Goal: Task Accomplishment & Management: Complete application form

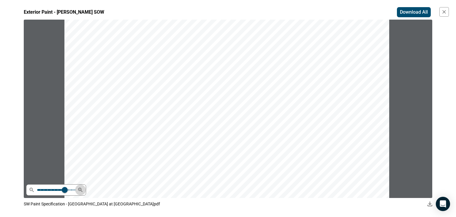
scroll to position [24, 0]
click at [444, 11] on icon "button" at bounding box center [444, 12] width 6 height 6
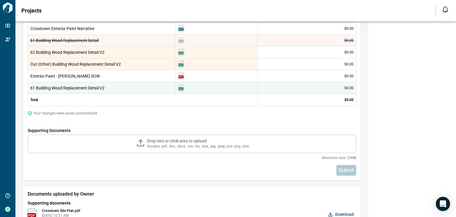
click at [218, 144] on span "Accepts .pdf, .doc, .docx, .csv, .xls, .xlsx, .jpg, .jpeg, and .png. only" at bounding box center [198, 146] width 102 height 5
click at [0, 0] on input "Drop into or click area to upload Accepts .pdf, .doc, .docx, .csv, .xls, .xlsx,…" at bounding box center [0, 0] width 0 height 0
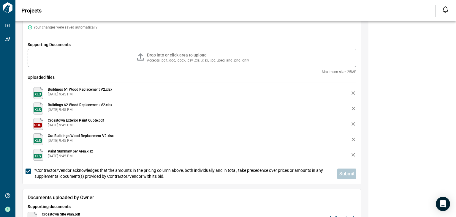
scroll to position [258, 0]
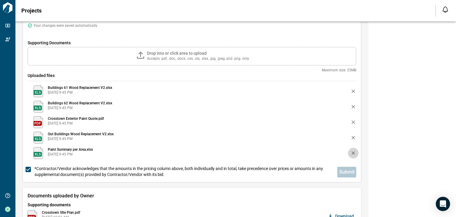
click at [352, 151] on icon "button" at bounding box center [353, 153] width 4 height 4
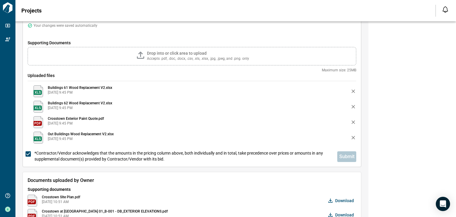
scroll to position [243, 0]
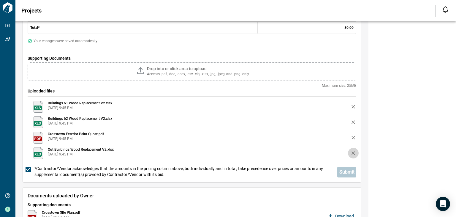
click at [352, 152] on icon "button" at bounding box center [353, 153] width 4 height 4
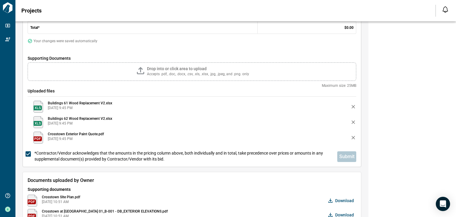
scroll to position [227, 0]
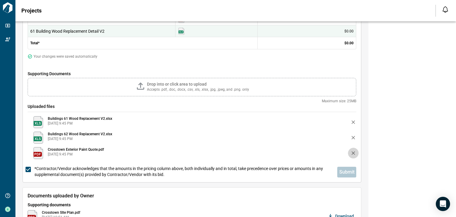
click at [352, 152] on icon "button" at bounding box center [353, 153] width 4 height 4
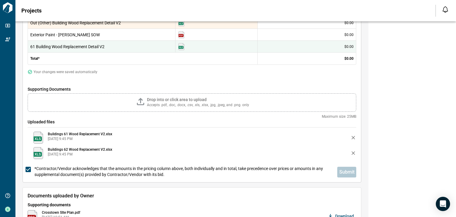
click at [353, 152] on icon "button" at bounding box center [353, 153] width 4 height 4
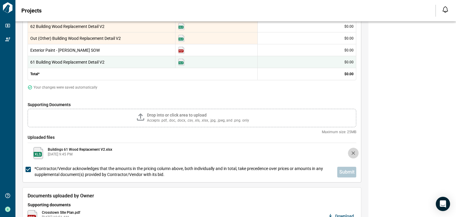
click at [353, 151] on icon "button" at bounding box center [353, 153] width 6 height 6
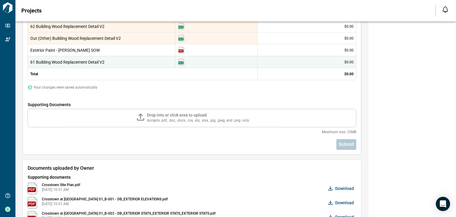
scroll to position [169, 0]
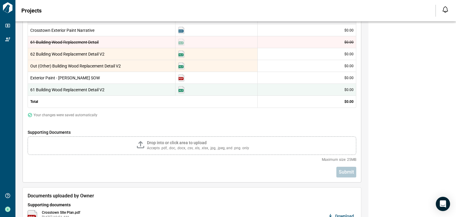
click at [353, 151] on div "Drop into or click area to upload Accepts .pdf, .doc, .docx, .csv, .xls, .xlsx,…" at bounding box center [192, 145] width 328 height 18
click at [0, 0] on input "Drop into or click area to upload Accepts .pdf, .doc, .docx, .csv, .xls, .xlsx,…" at bounding box center [0, 0] width 0 height 0
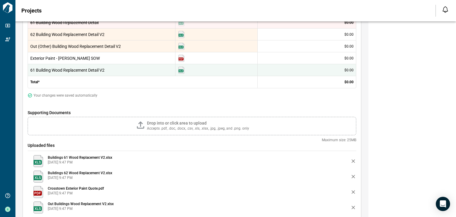
scroll to position [359, 0]
